Goal: Task Accomplishment & Management: Use online tool/utility

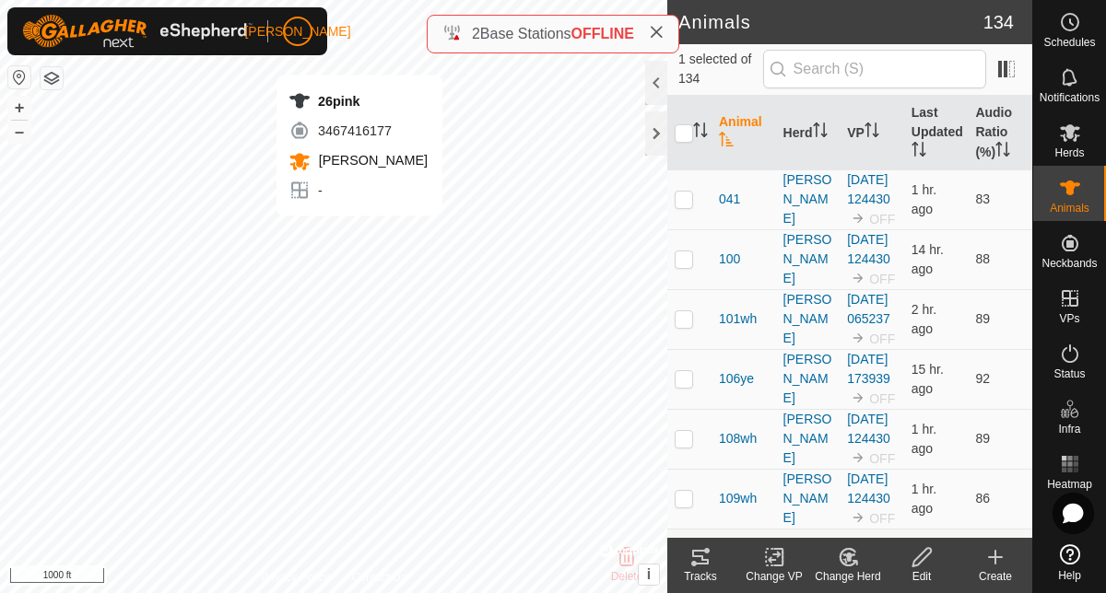
checkbox input "true"
checkbox input "false"
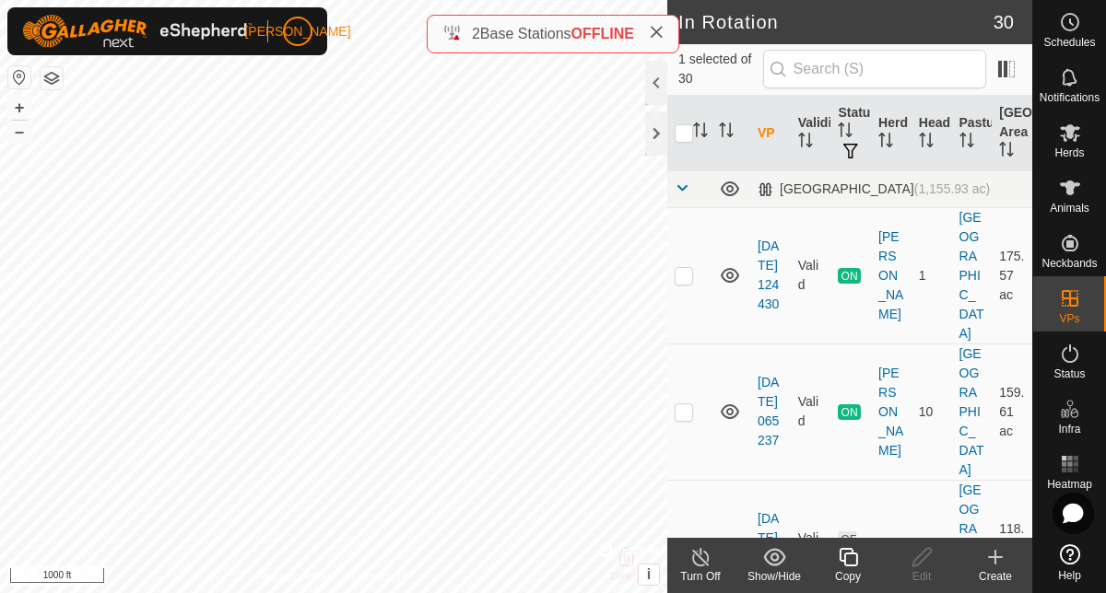
checkbox input "true"
checkbox input "false"
click at [1077, 148] on span "Herds" at bounding box center [1068, 152] width 29 height 11
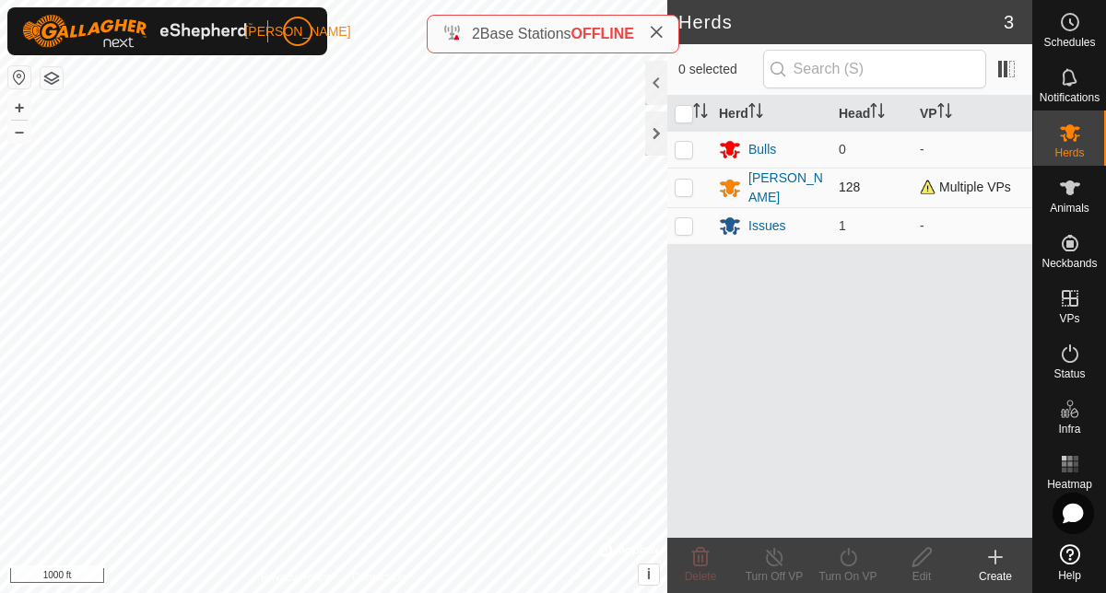
click at [686, 190] on p-checkbox at bounding box center [683, 187] width 18 height 15
checkbox input "true"
click at [855, 568] on div "Turn On VP" at bounding box center [848, 576] width 74 height 17
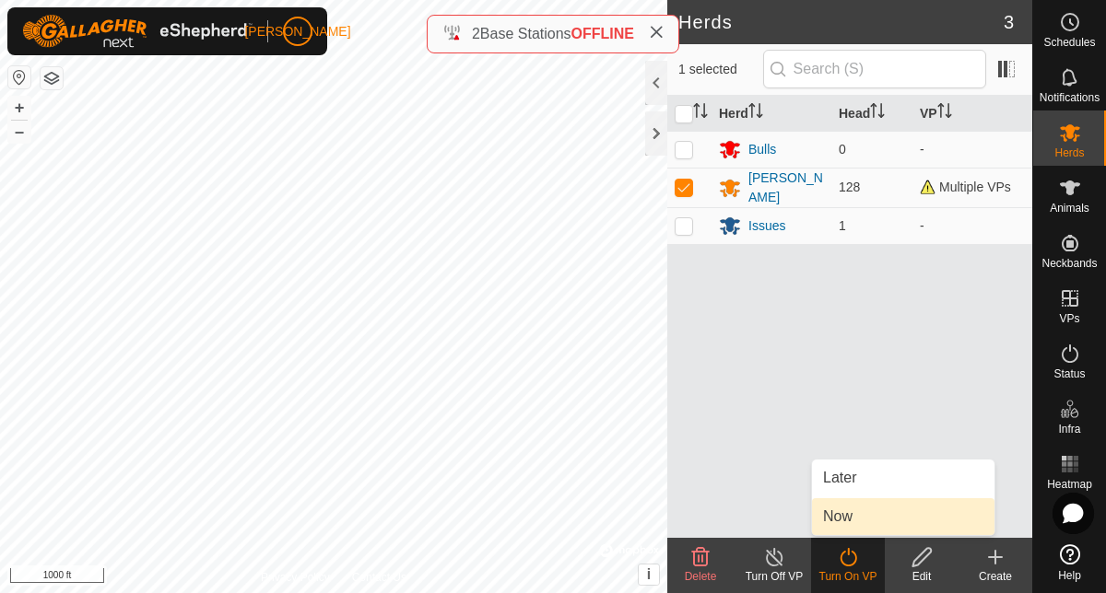
click at [861, 508] on link "Now" at bounding box center [903, 516] width 182 height 37
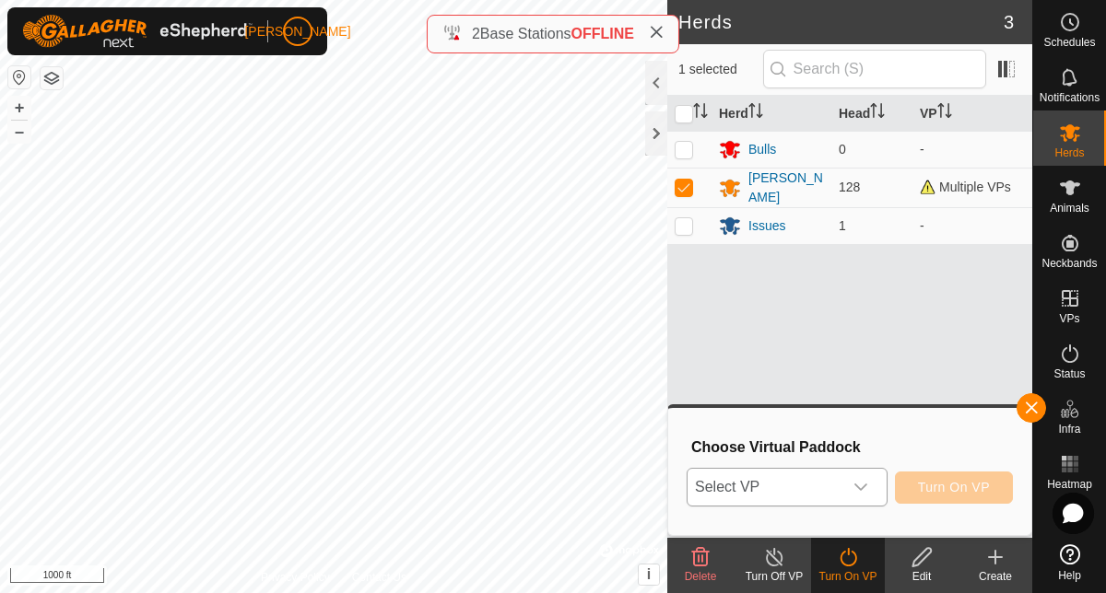
click at [866, 485] on icon "dropdown trigger" at bounding box center [860, 487] width 15 height 15
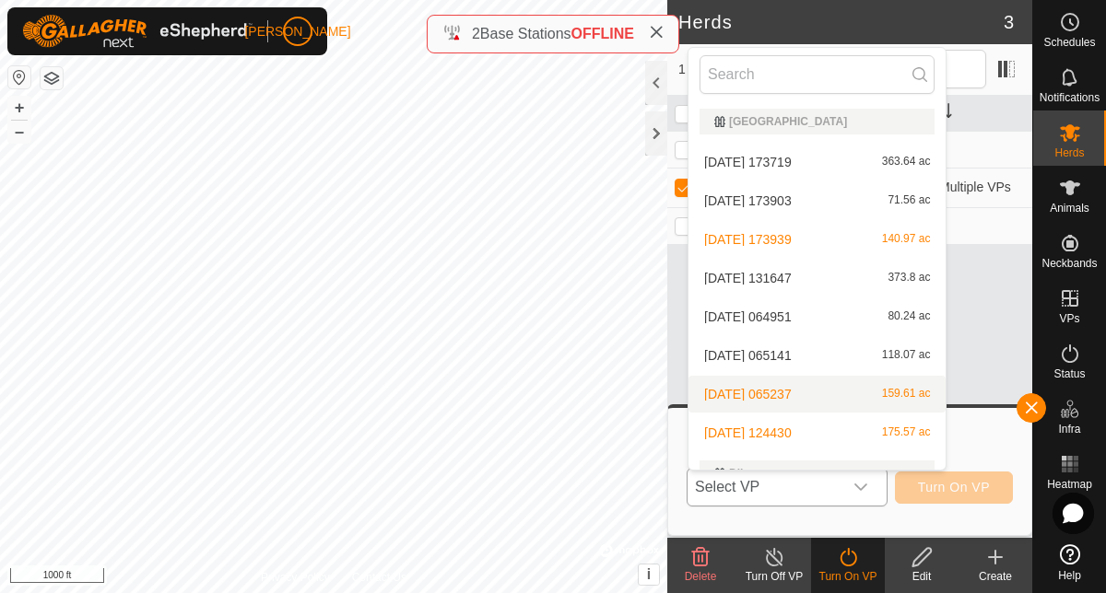
click at [781, 388] on span "[DATE] 065237" at bounding box center [748, 394] width 88 height 13
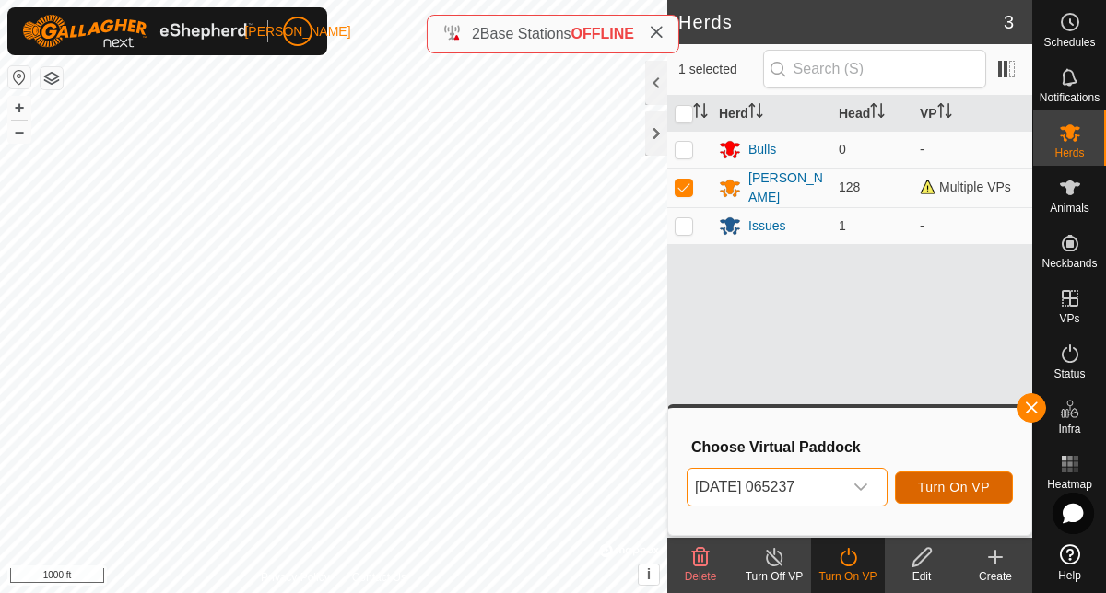
click at [936, 494] on span "Turn On VP" at bounding box center [954, 487] width 72 height 15
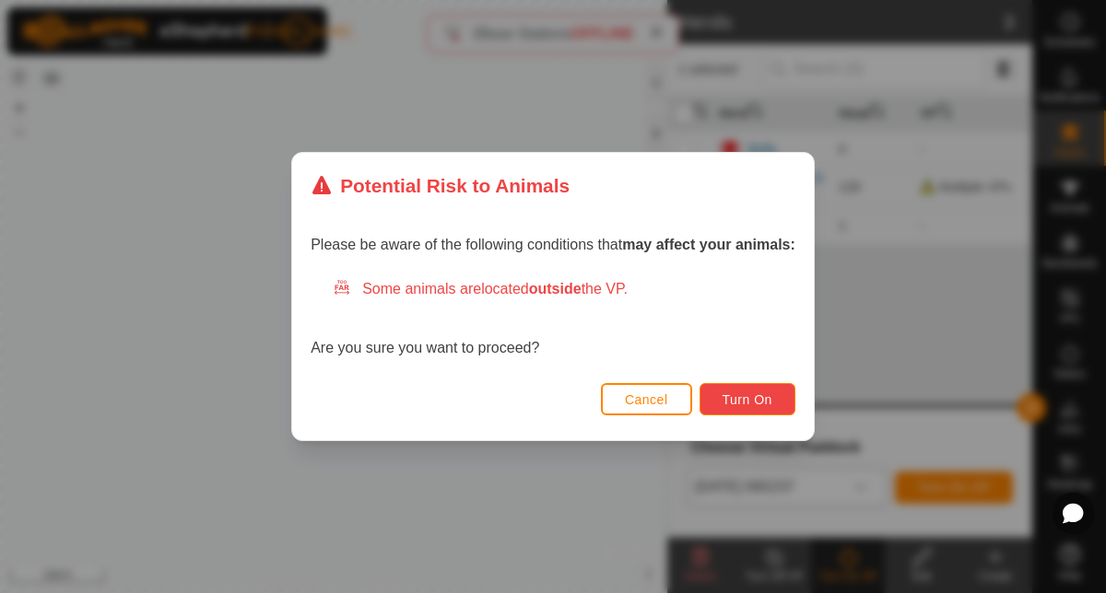
click at [749, 390] on button "Turn On" at bounding box center [747, 399] width 96 height 32
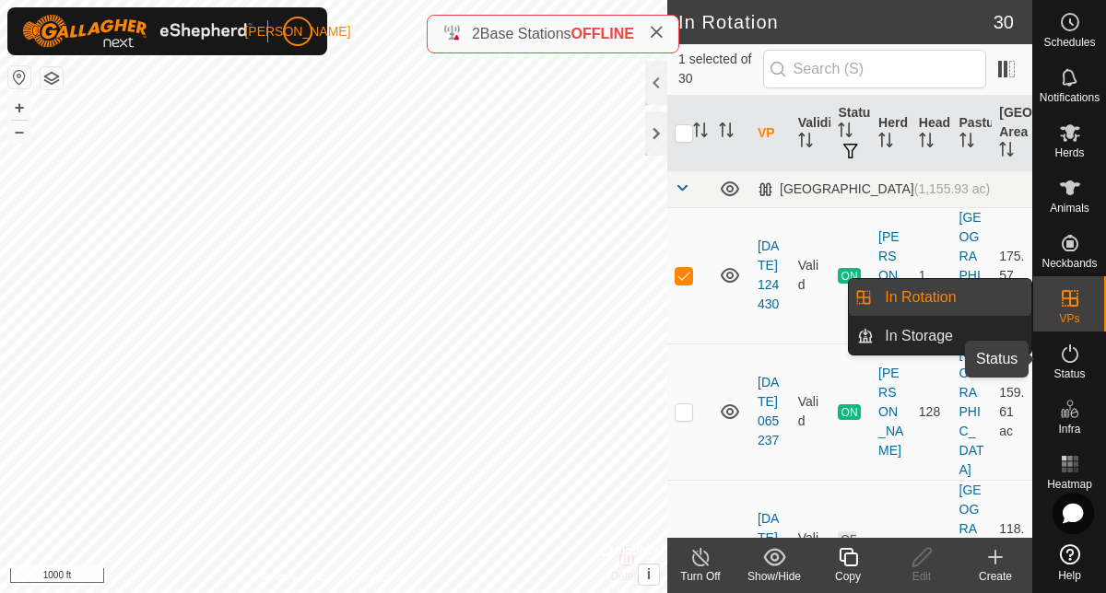
click at [1073, 370] on span "Status" at bounding box center [1068, 374] width 31 height 11
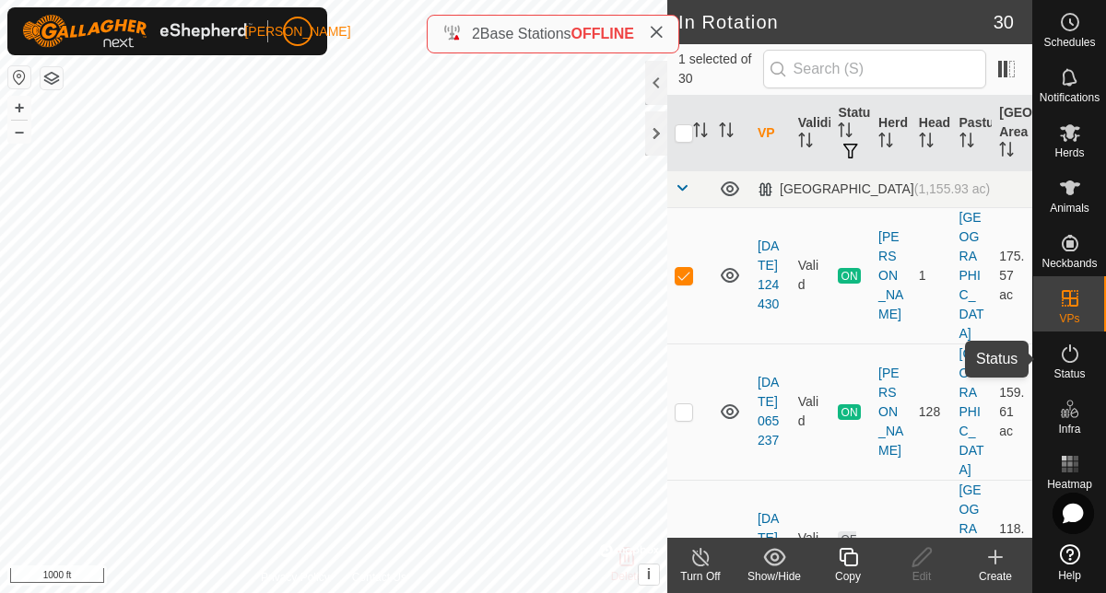
click at [1066, 355] on icon at bounding box center [1070, 354] width 22 height 22
click at [1067, 361] on icon at bounding box center [1069, 354] width 17 height 18
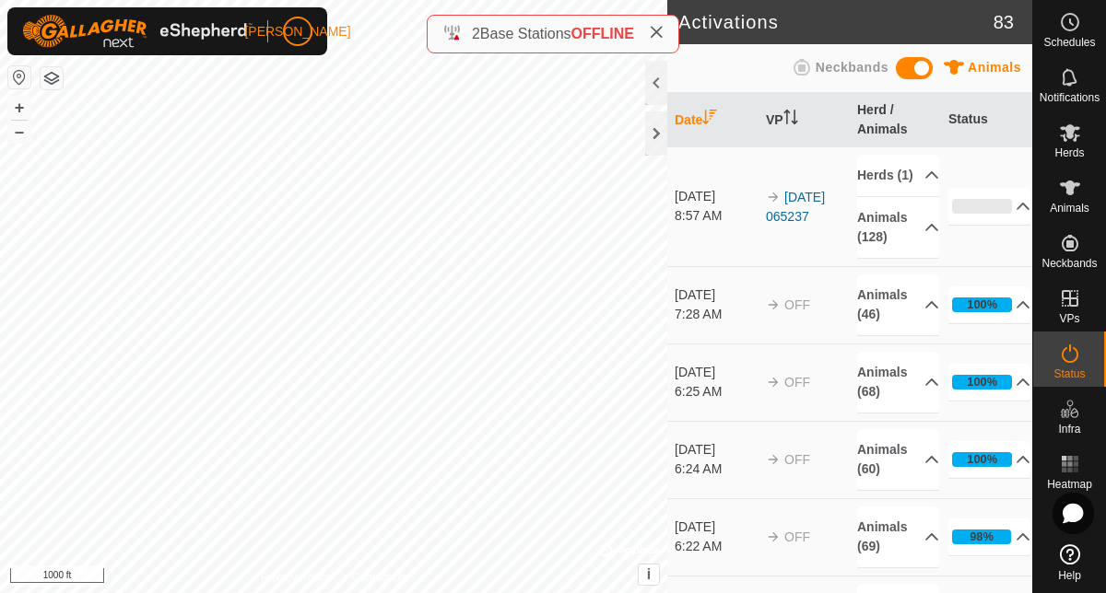
click at [1069, 356] on icon at bounding box center [1070, 354] width 22 height 22
click at [1069, 201] on es-animals-svg-icon at bounding box center [1069, 187] width 33 height 29
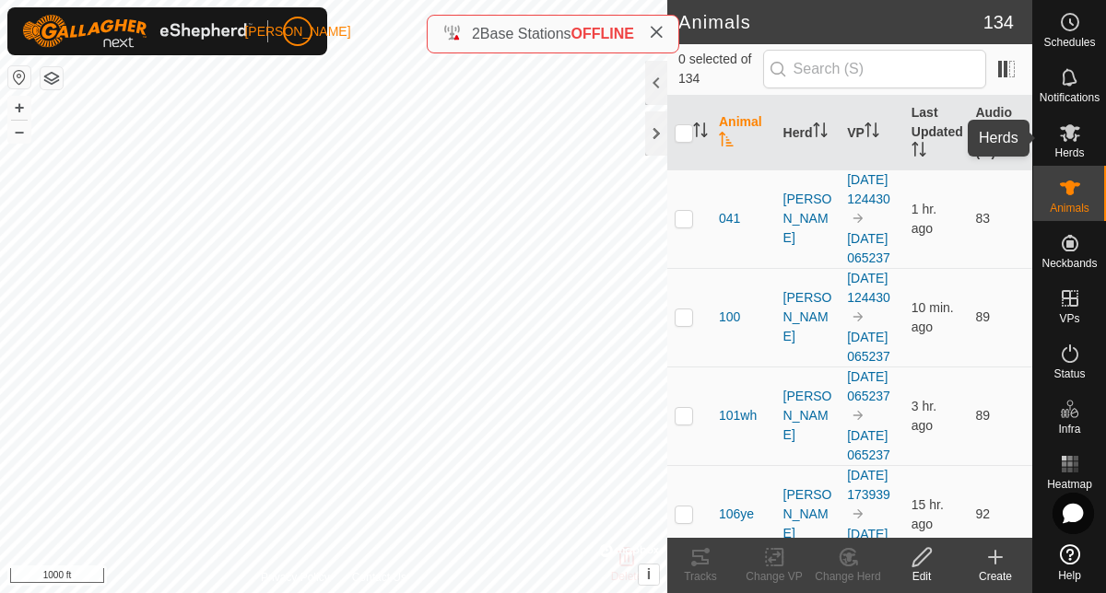
click at [1076, 147] on span "Herds" at bounding box center [1068, 152] width 29 height 11
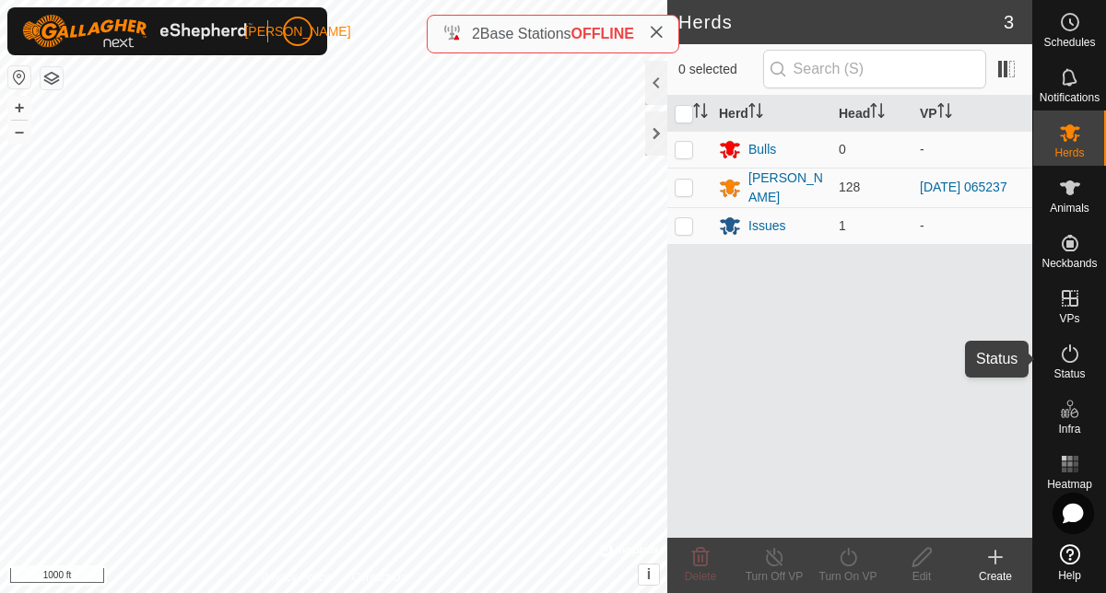
click at [1075, 347] on icon at bounding box center [1070, 354] width 22 height 22
click at [1077, 359] on icon at bounding box center [1070, 354] width 22 height 22
